Goal: Task Accomplishment & Management: Complete application form

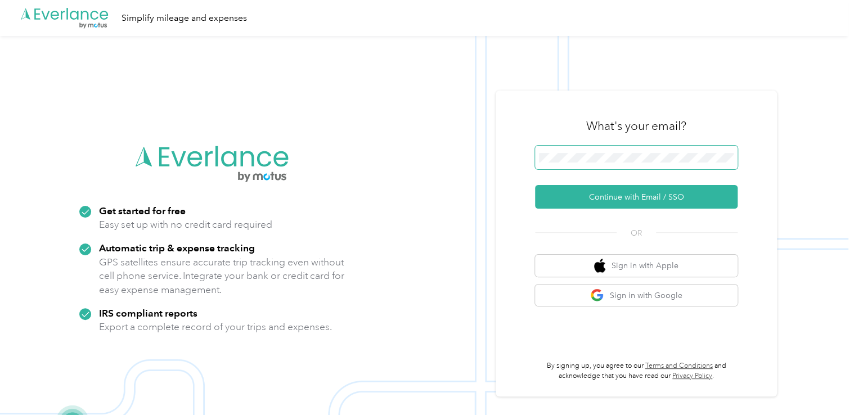
click at [592, 152] on span at bounding box center [636, 158] width 203 height 24
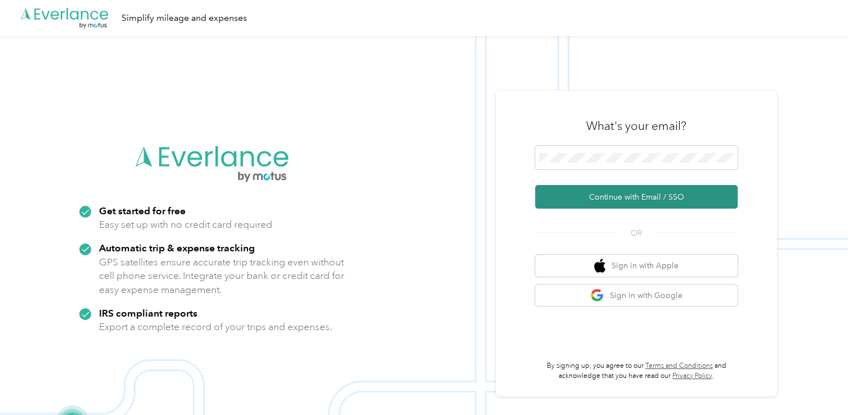
click at [588, 195] on button "Continue with Email / SSO" at bounding box center [636, 197] width 203 height 24
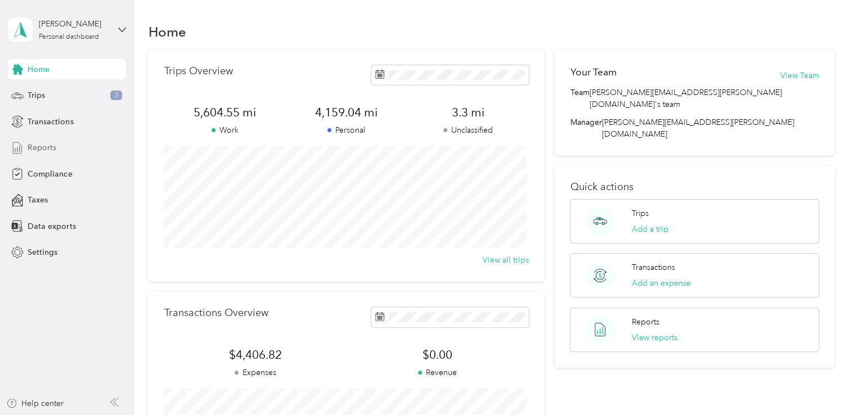
click at [57, 145] on div "Reports" at bounding box center [67, 148] width 118 height 20
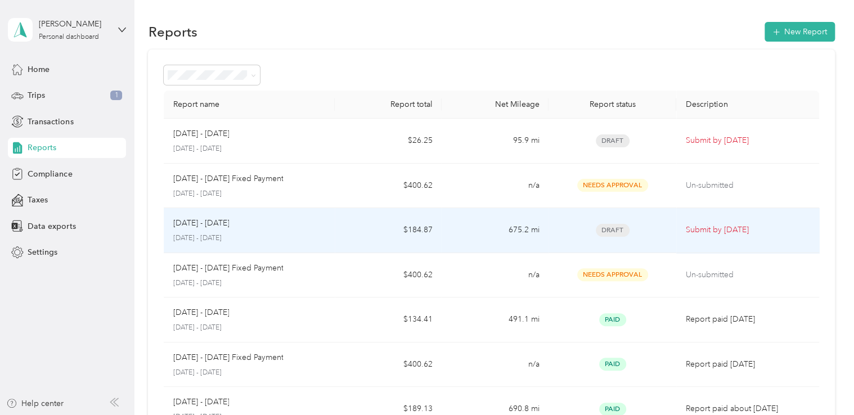
click at [329, 226] on td "[DATE] - [DATE] [DATE] - [DATE]" at bounding box center [249, 230] width 171 height 45
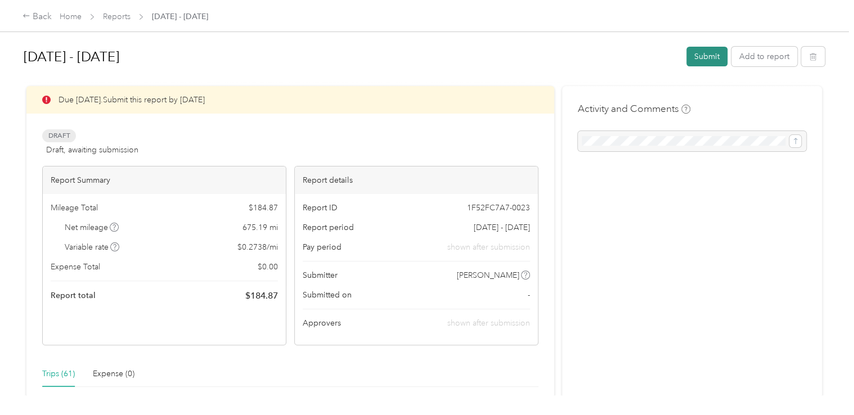
click at [696, 59] on button "Submit" at bounding box center [706, 57] width 41 height 20
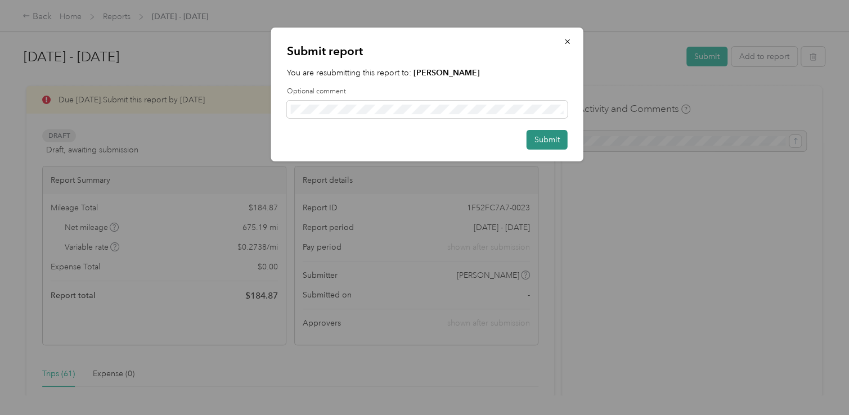
click at [543, 132] on button "Submit" at bounding box center [547, 140] width 41 height 20
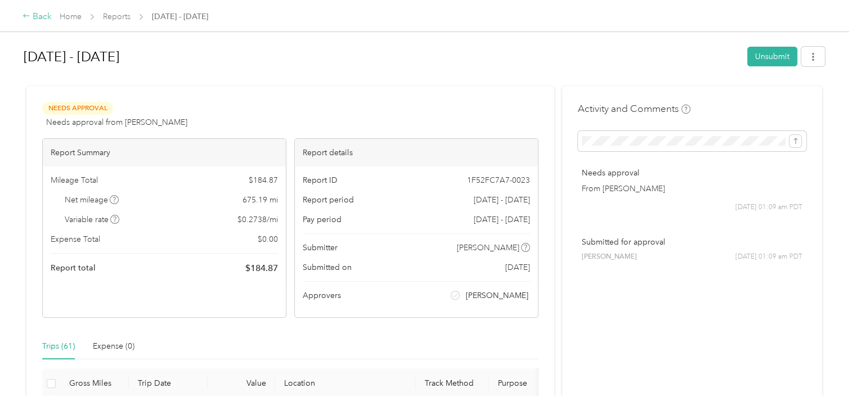
click at [38, 12] on div "Back" at bounding box center [37, 17] width 29 height 14
